Goal: Information Seeking & Learning: Learn about a topic

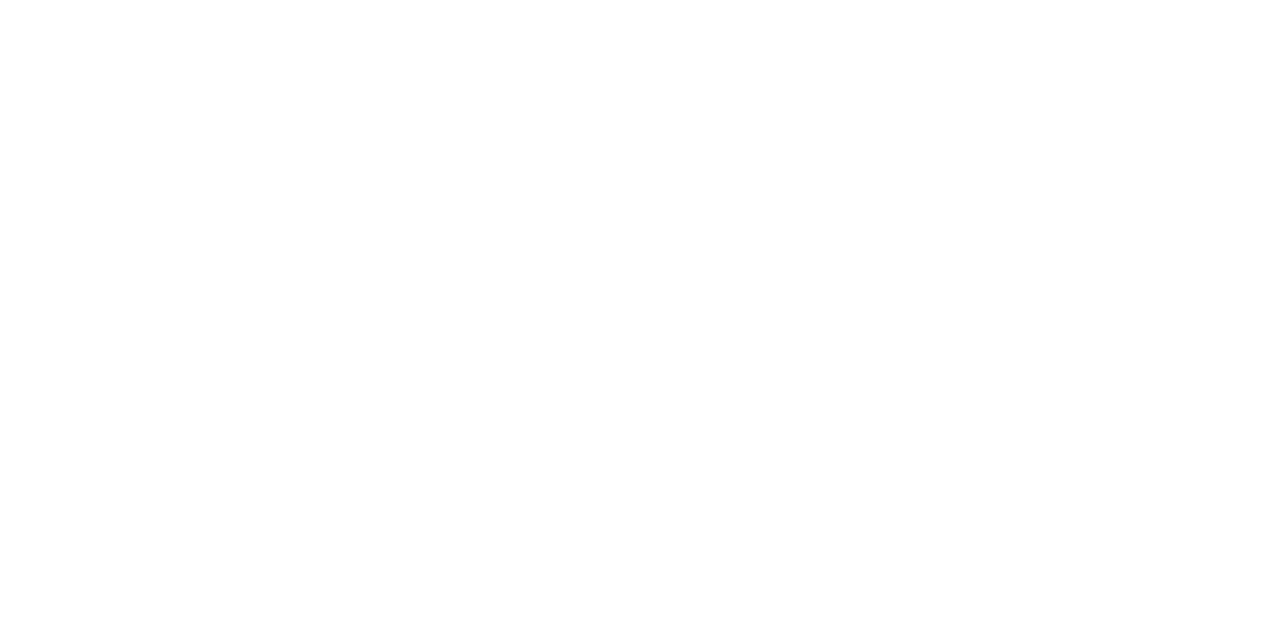
select select "******"
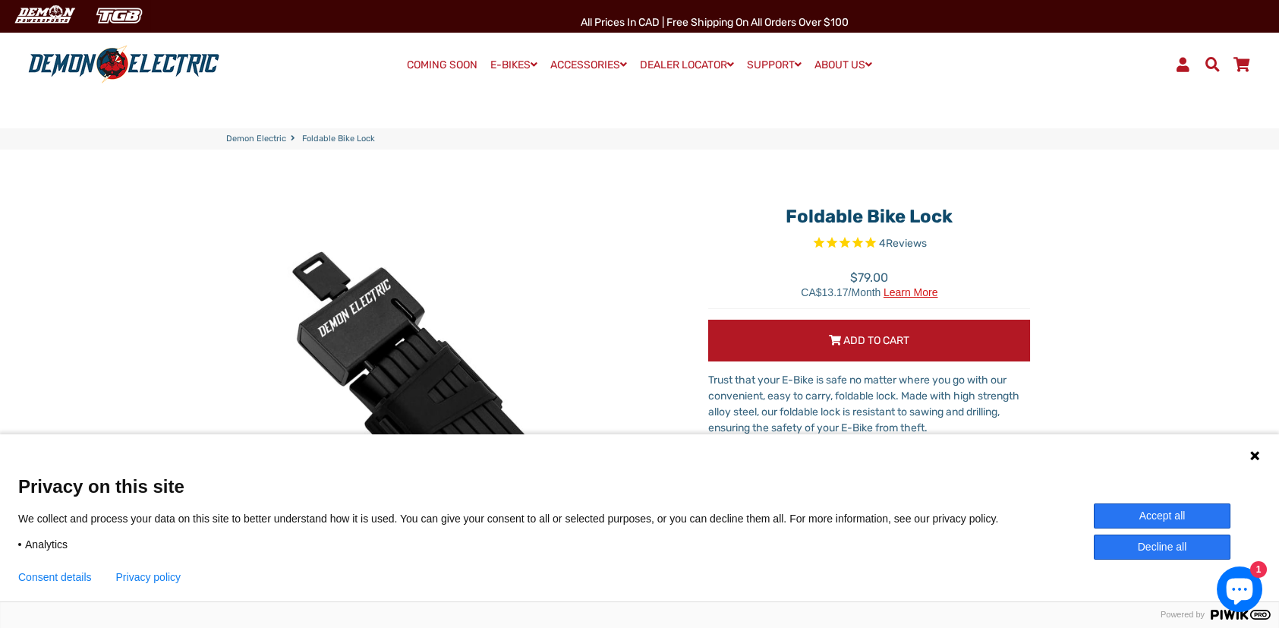
click at [1137, 545] on button "Decline all" at bounding box center [1162, 546] width 137 height 25
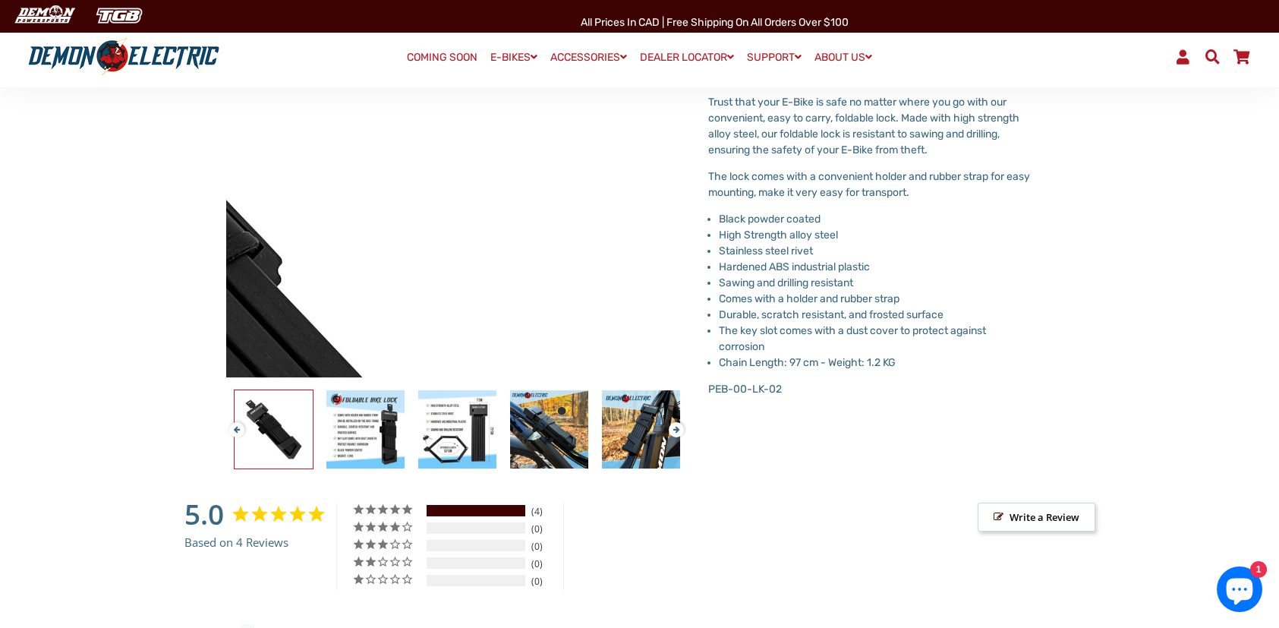
scroll to position [304, 0]
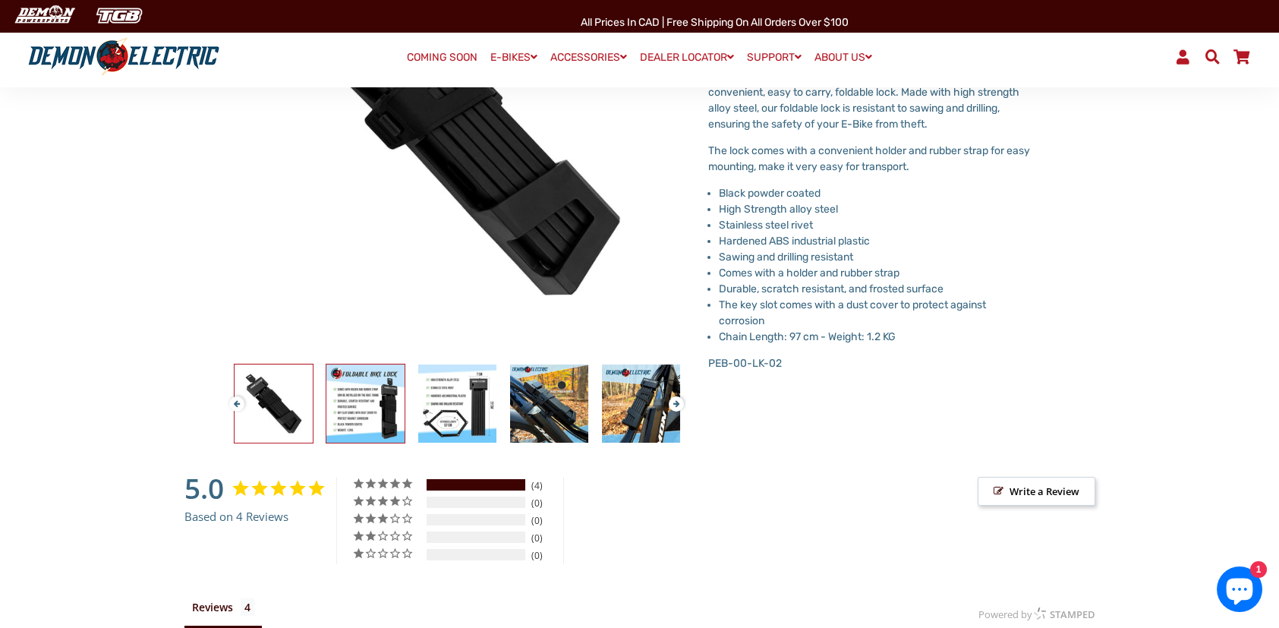
click at [331, 399] on img at bounding box center [365, 403] width 78 height 78
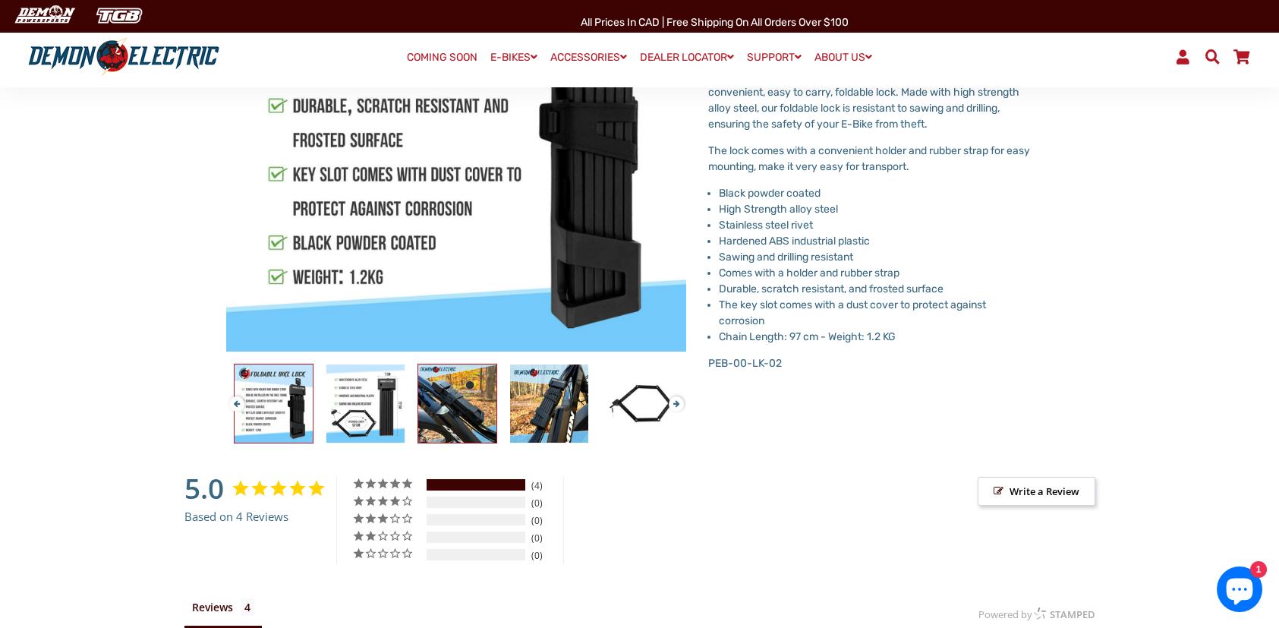
click at [442, 418] on img at bounding box center [457, 403] width 78 height 78
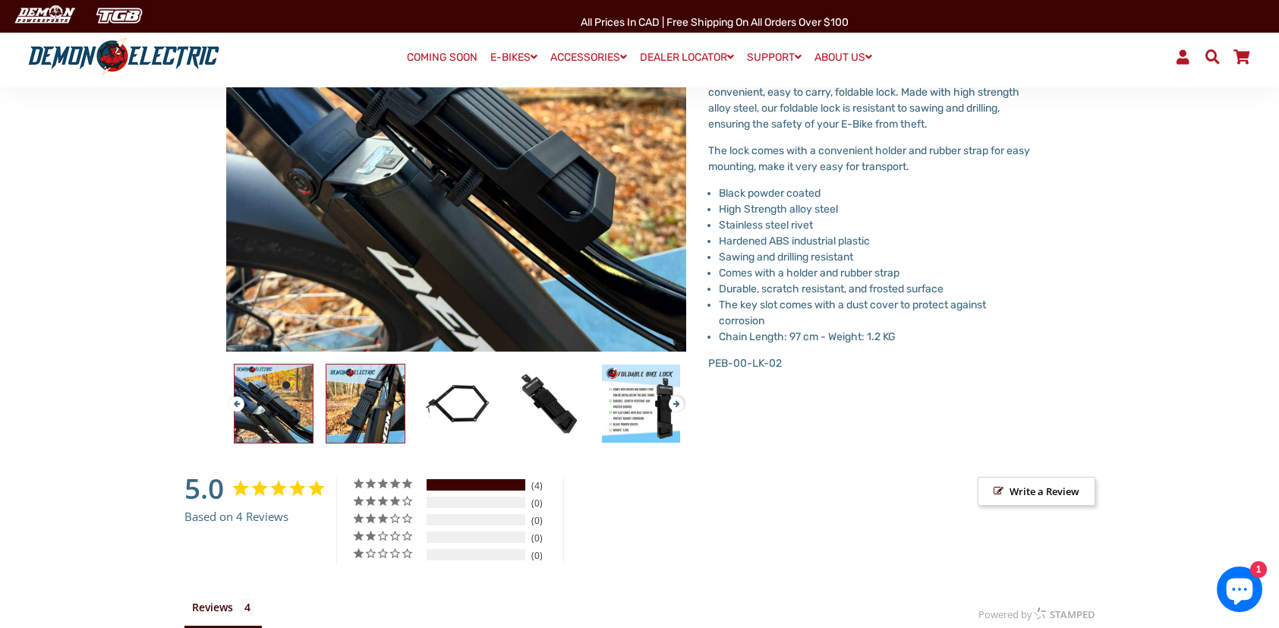
click at [397, 420] on img at bounding box center [365, 403] width 78 height 78
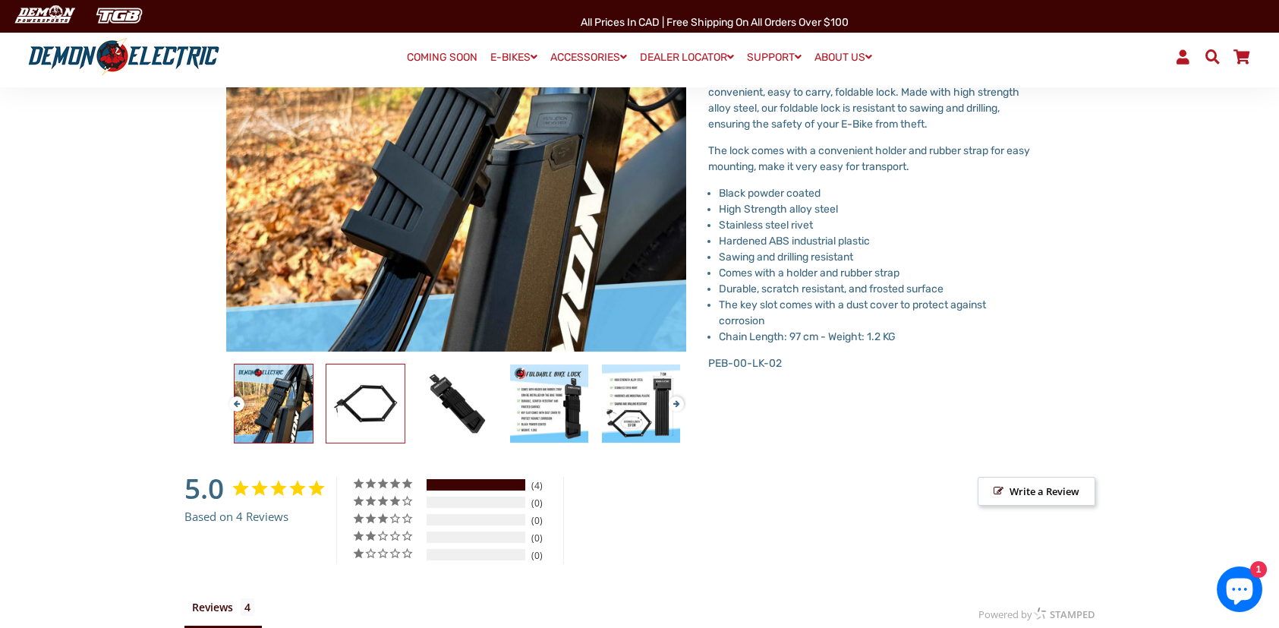
click at [371, 423] on img at bounding box center [365, 403] width 78 height 78
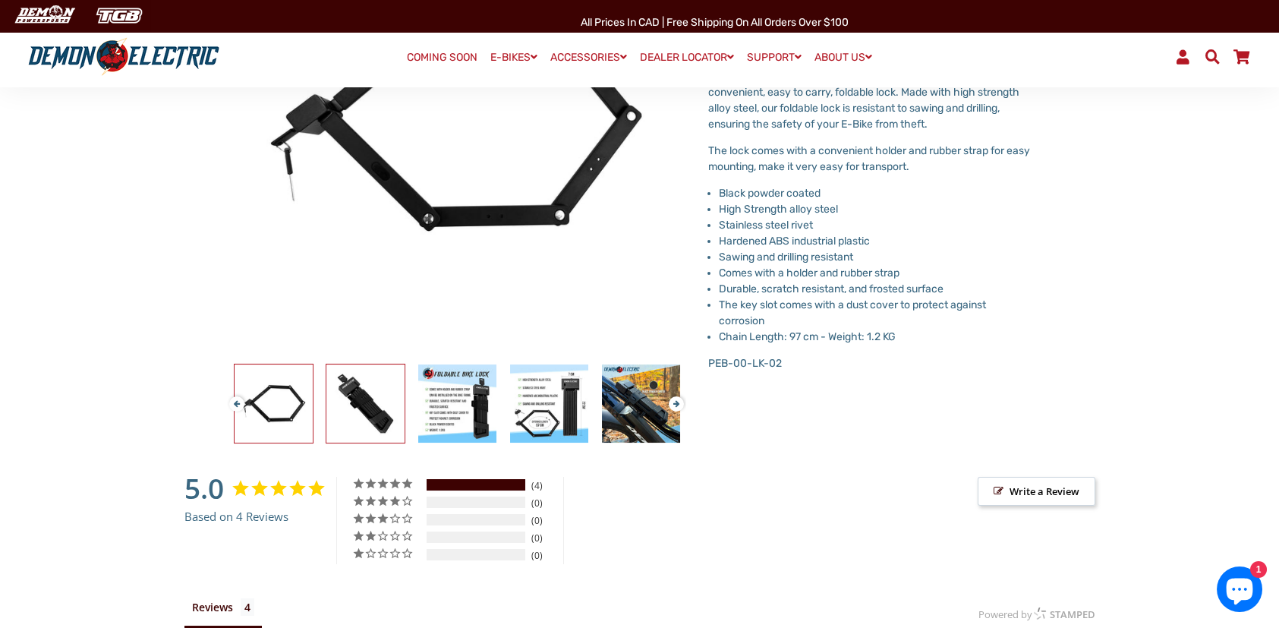
click at [383, 421] on img at bounding box center [365, 403] width 78 height 78
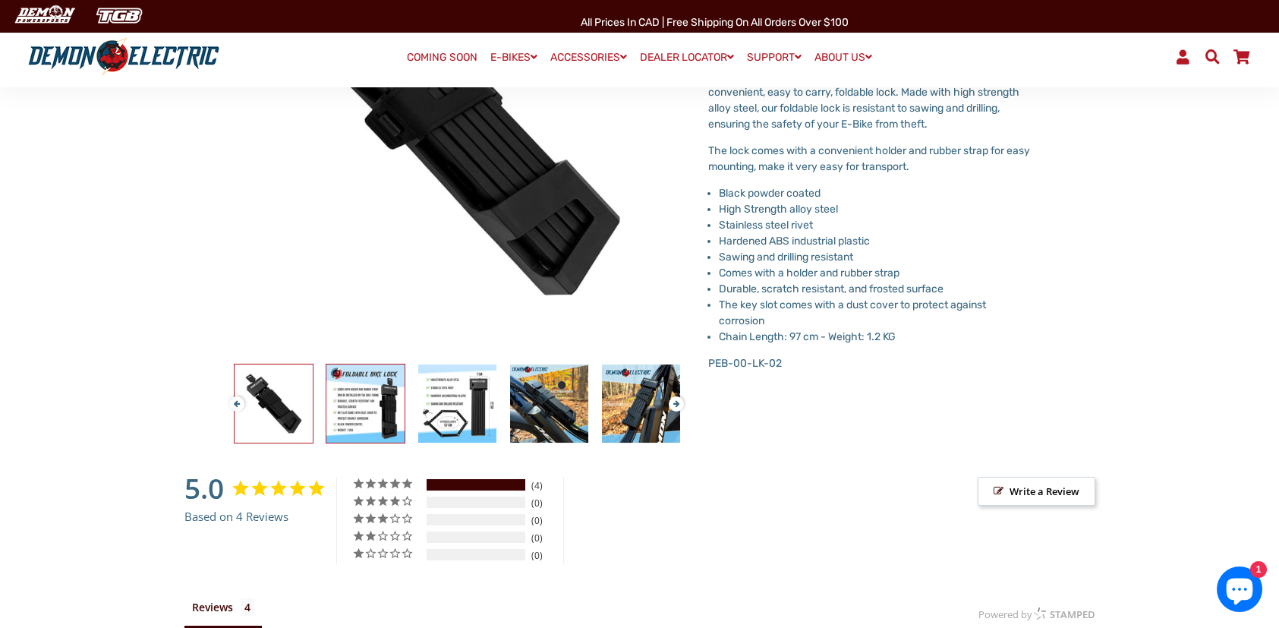
click at [383, 421] on img at bounding box center [365, 403] width 78 height 78
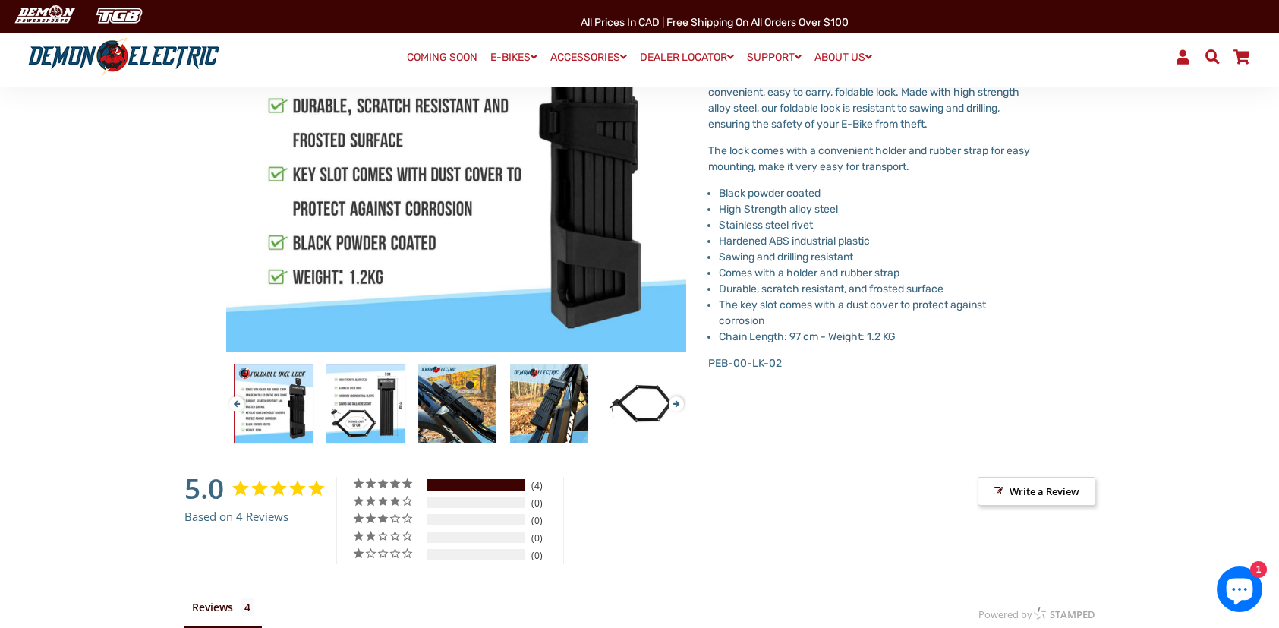
click at [383, 421] on img at bounding box center [365, 403] width 78 height 78
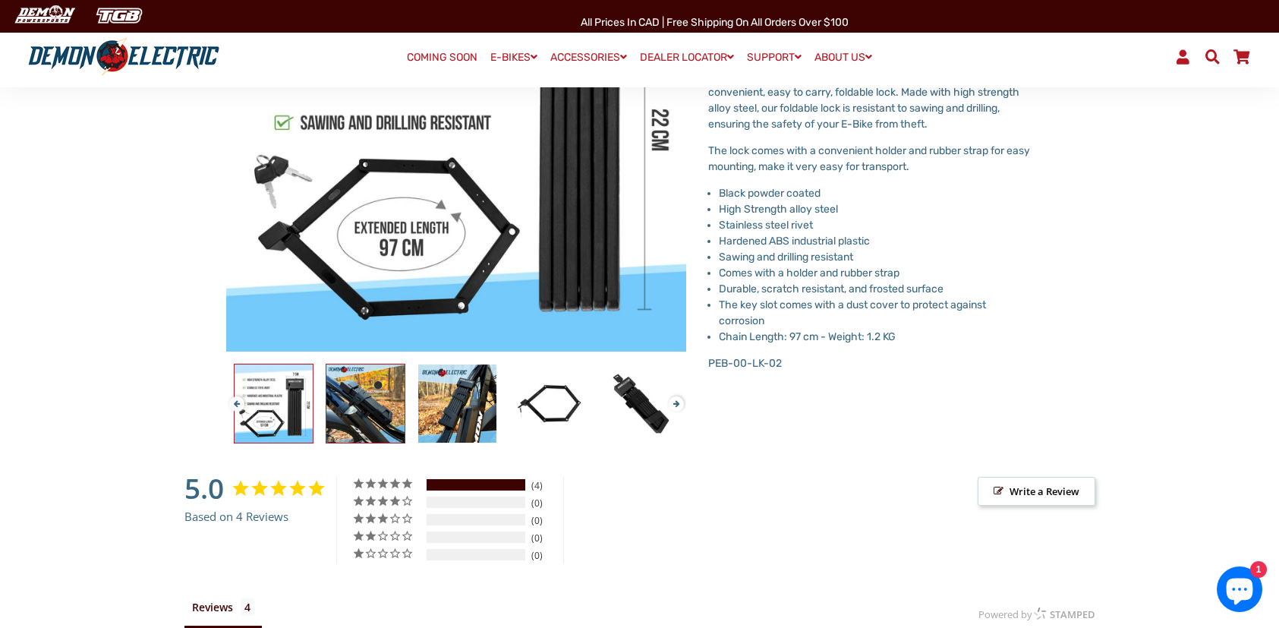
click at [394, 419] on img at bounding box center [365, 403] width 78 height 78
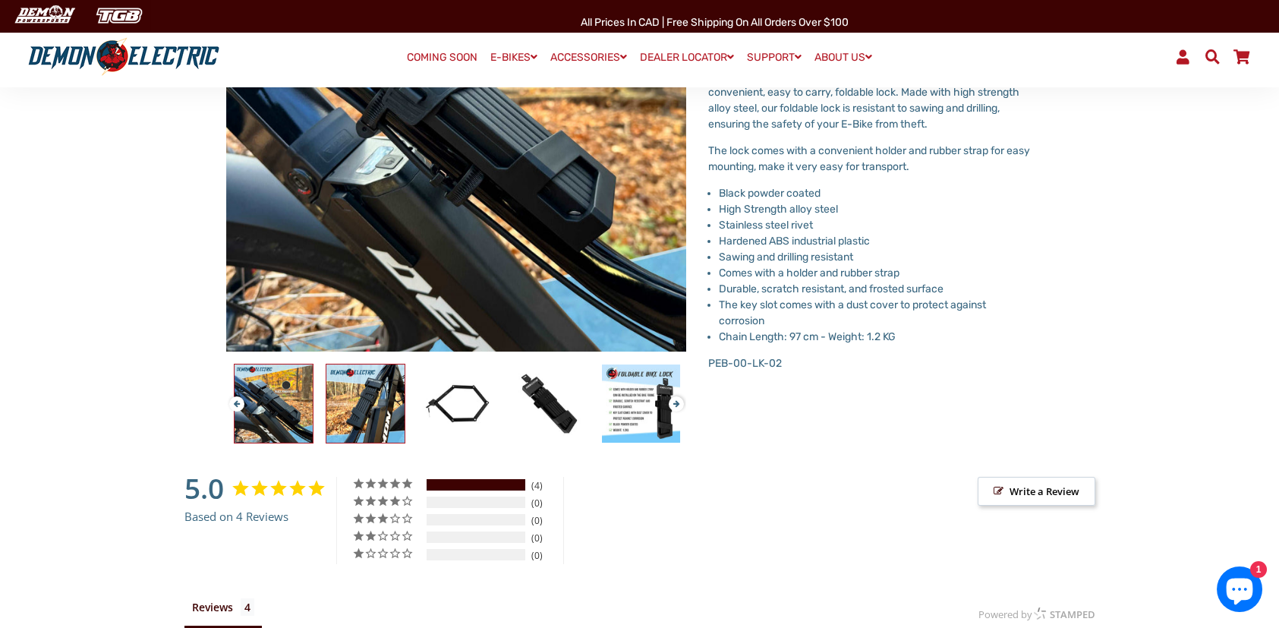
click at [370, 418] on img at bounding box center [365, 403] width 78 height 78
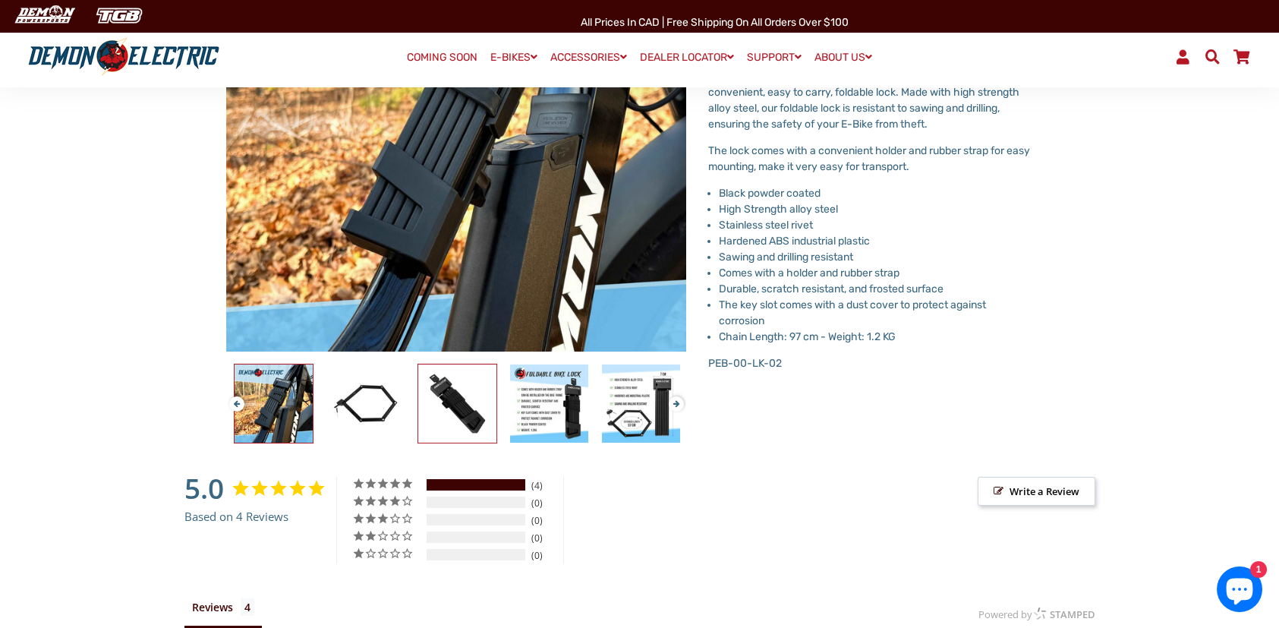
click at [446, 409] on img at bounding box center [457, 403] width 78 height 78
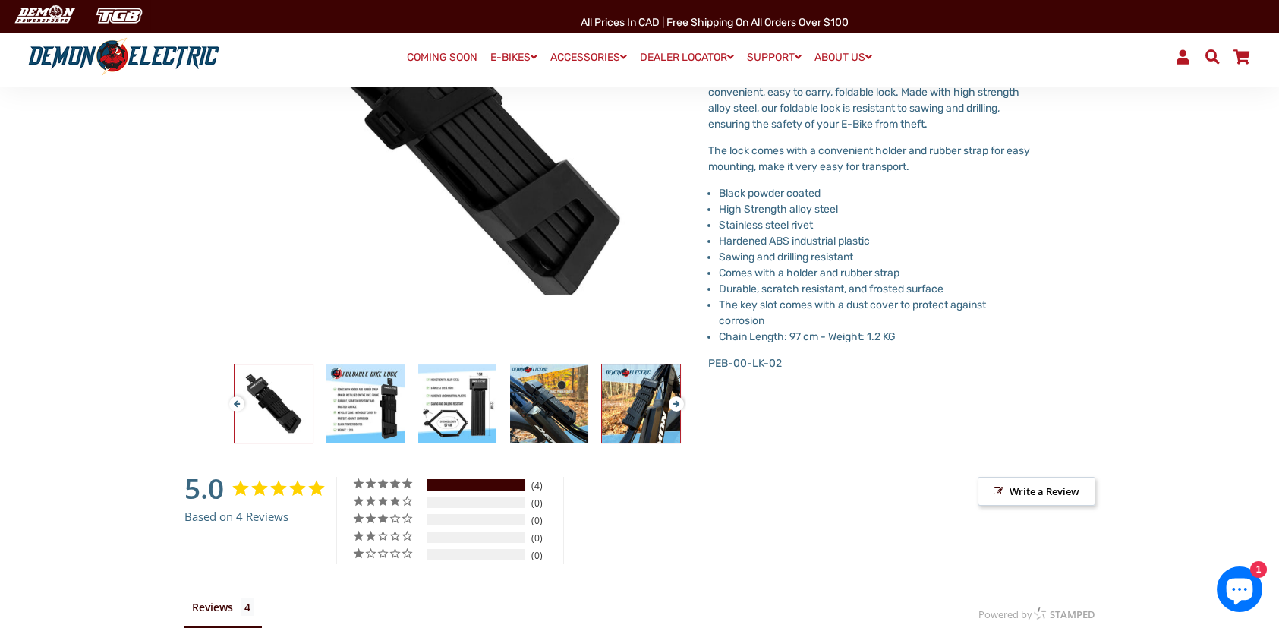
click at [642, 393] on img at bounding box center [641, 403] width 78 height 78
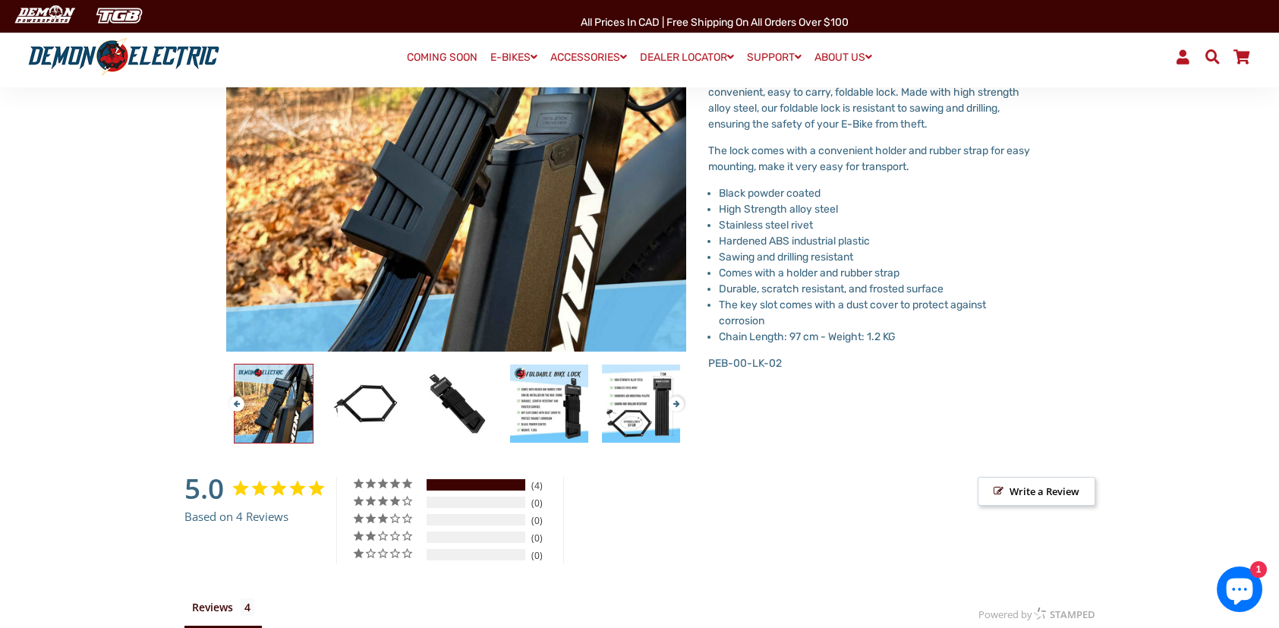
click at [676, 401] on button "Next" at bounding box center [673, 397] width 9 height 17
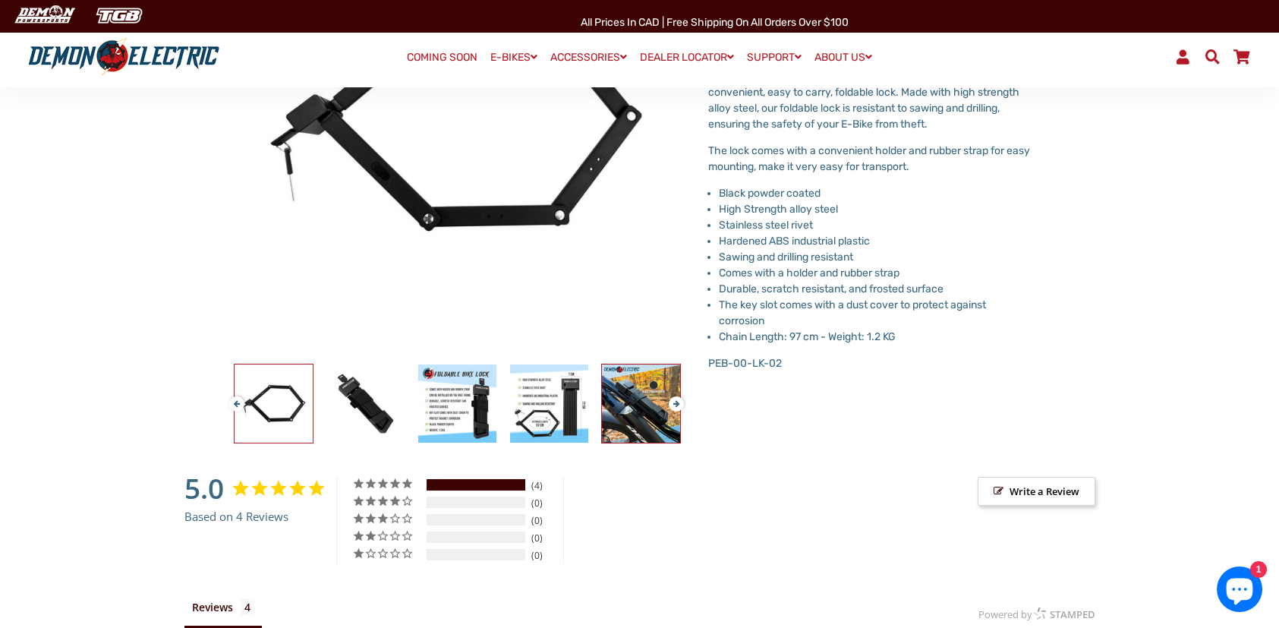
click at [653, 418] on img at bounding box center [641, 403] width 78 height 78
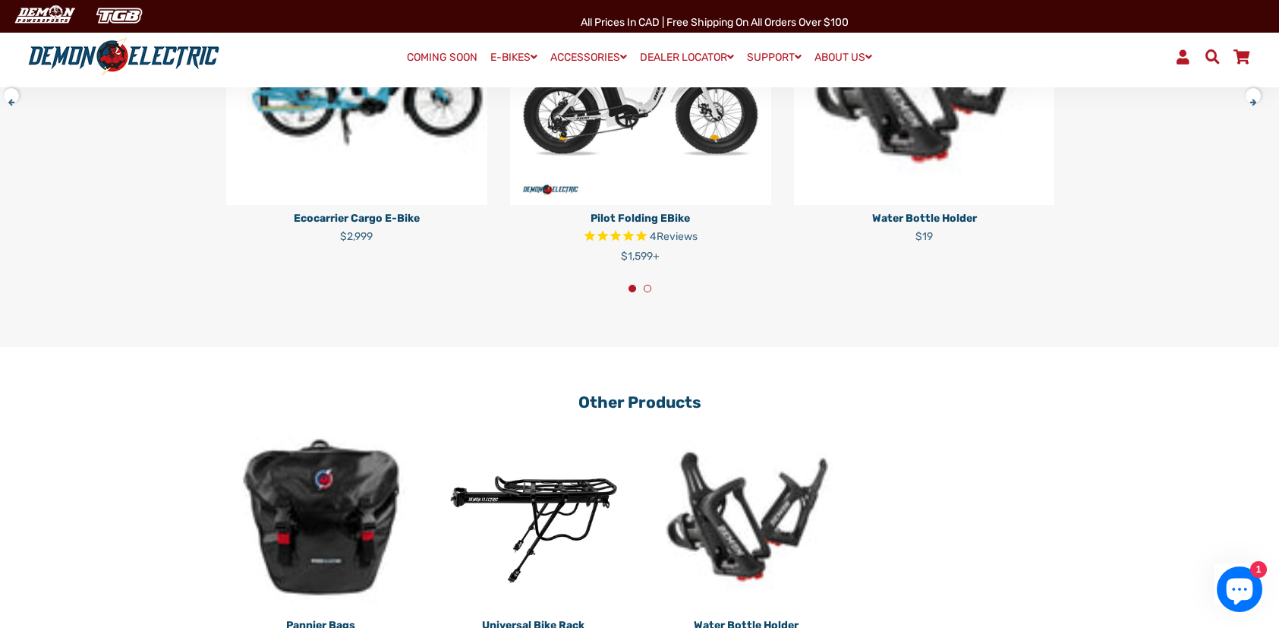
scroll to position [1746, 0]
